Goal: Task Accomplishment & Management: Manage account settings

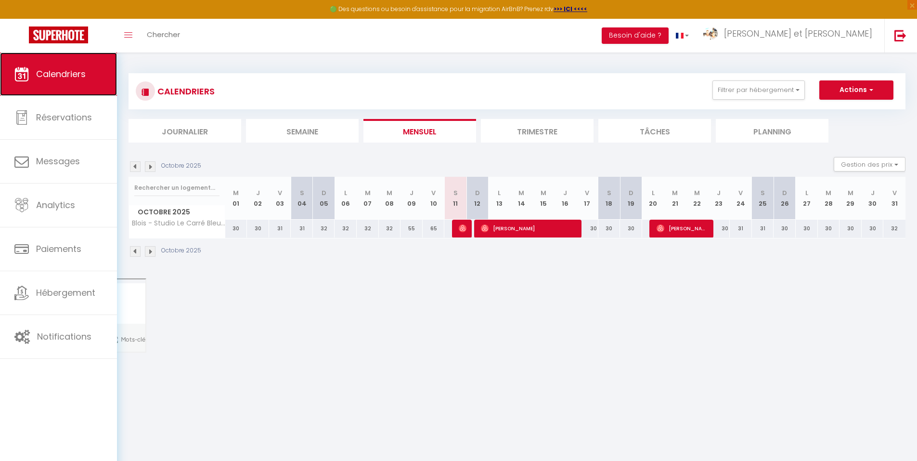
drag, startPoint x: 0, startPoint y: 0, endPoint x: 55, endPoint y: 83, distance: 99.3
click at [55, 83] on link "Calendriers" at bounding box center [58, 73] width 117 height 43
click at [753, 92] on button "Filtrer par hébergement" at bounding box center [758, 89] width 92 height 19
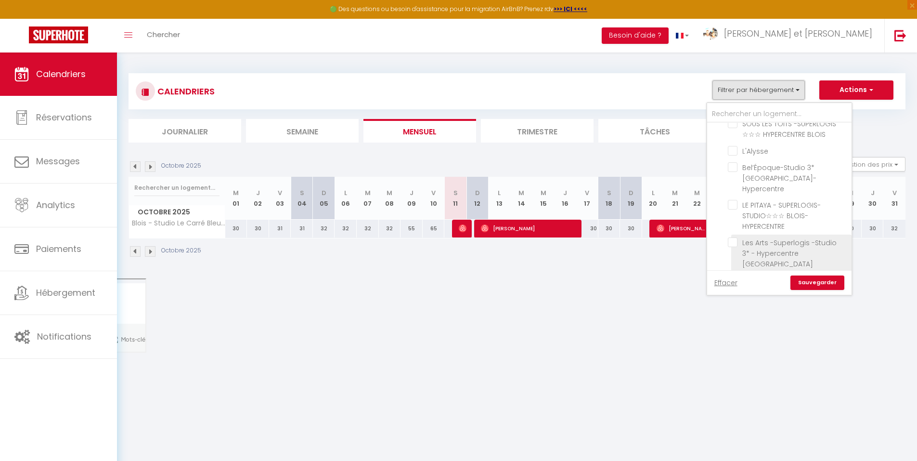
scroll to position [1173, 0]
click at [734, 299] on input "Blois - Studio Le Carré Bleu-Hypercentre [GEOGRAPHIC_DATA]" at bounding box center [788, 304] width 120 height 10
checkbox input "false"
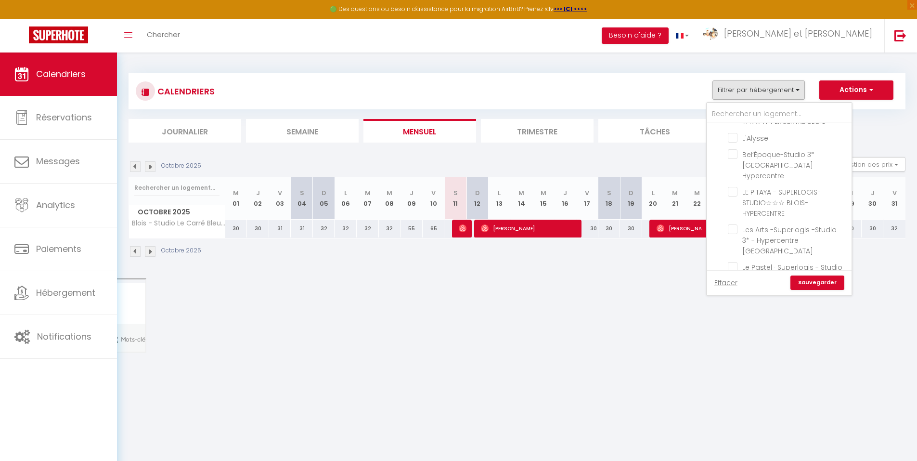
checkbox input "false"
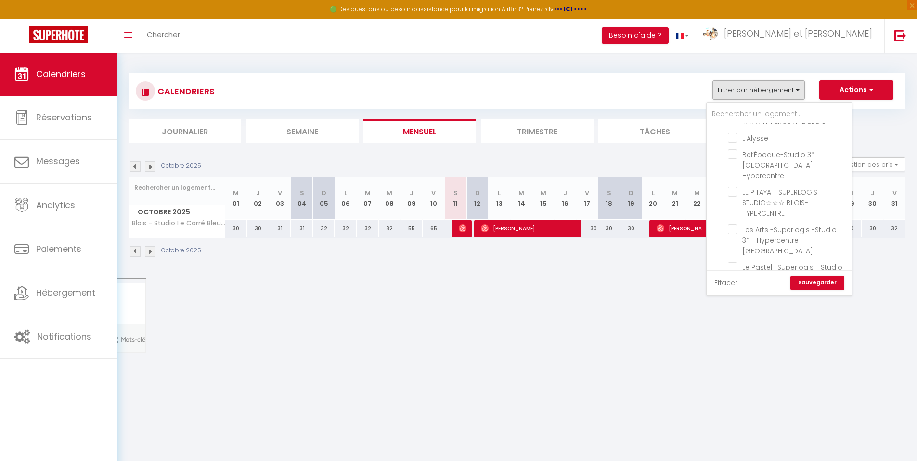
checkbox input "false"
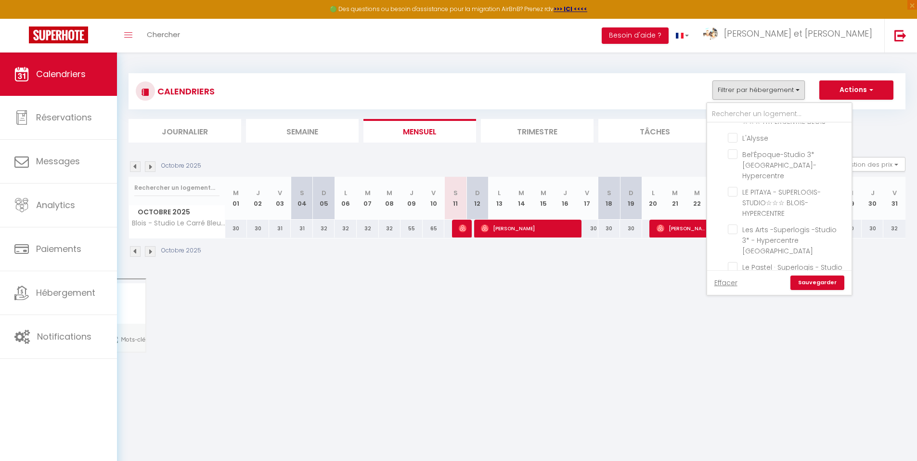
checkbox input "false"
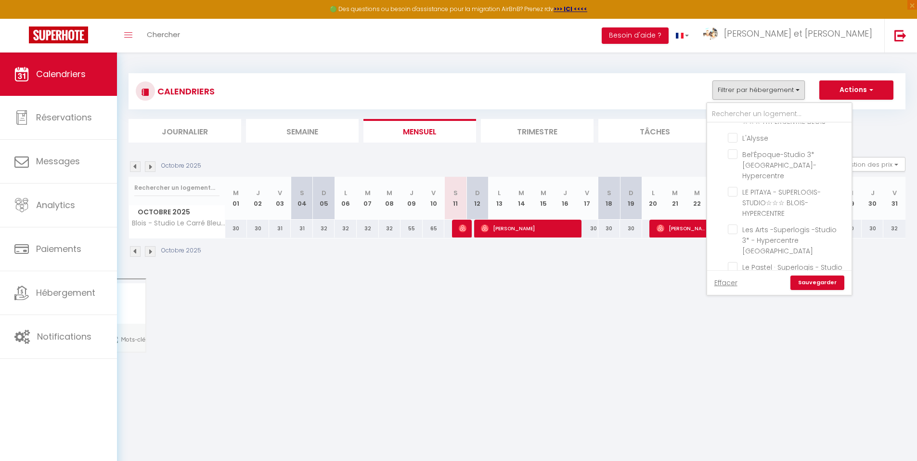
checkbox input "false"
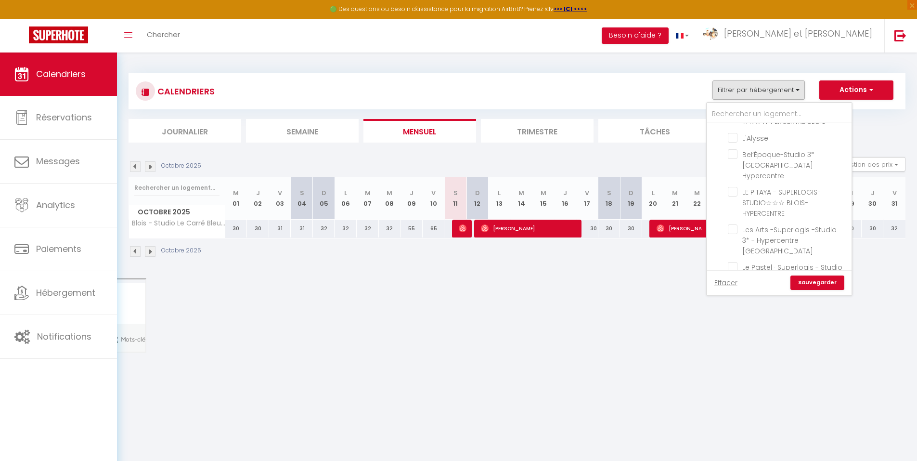
checkbox input "false"
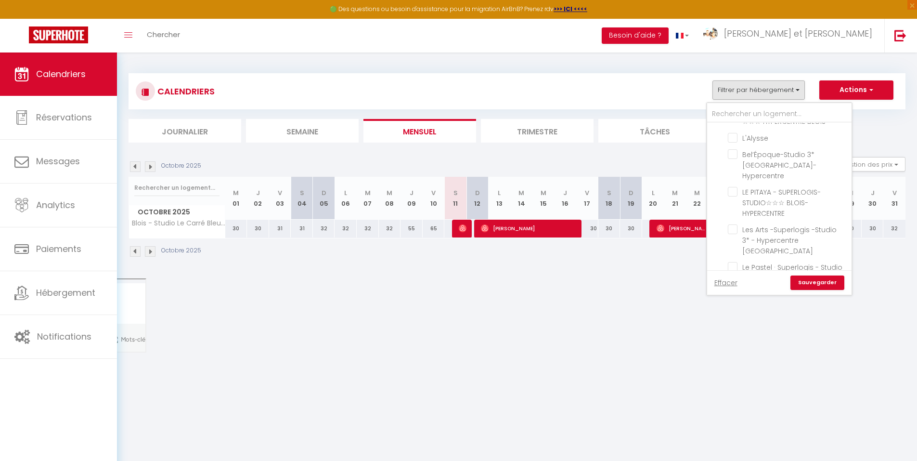
checkbox input "false"
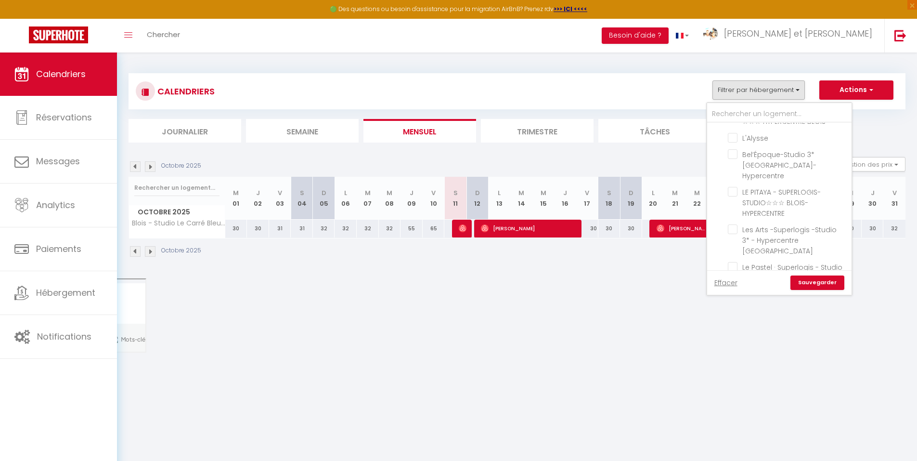
checkbox input "false"
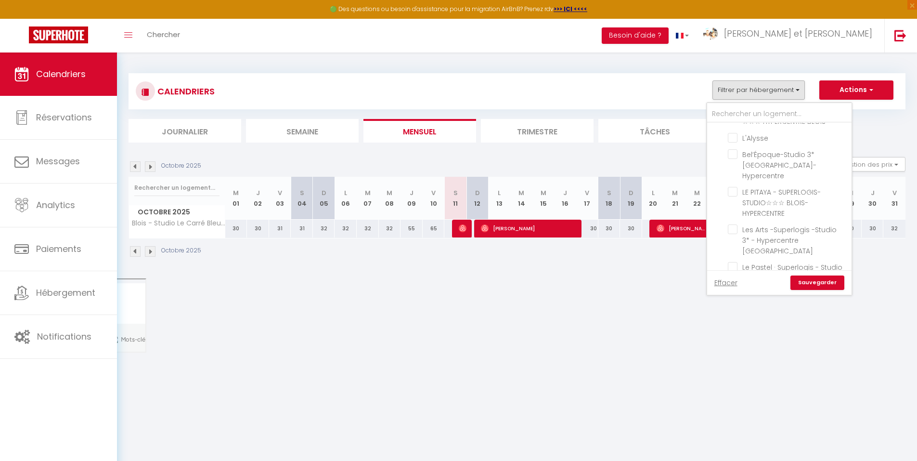
checkbox input "false"
click at [812, 282] on link "Sauvegarder" at bounding box center [817, 282] width 54 height 14
